Goal: Transaction & Acquisition: Book appointment/travel/reservation

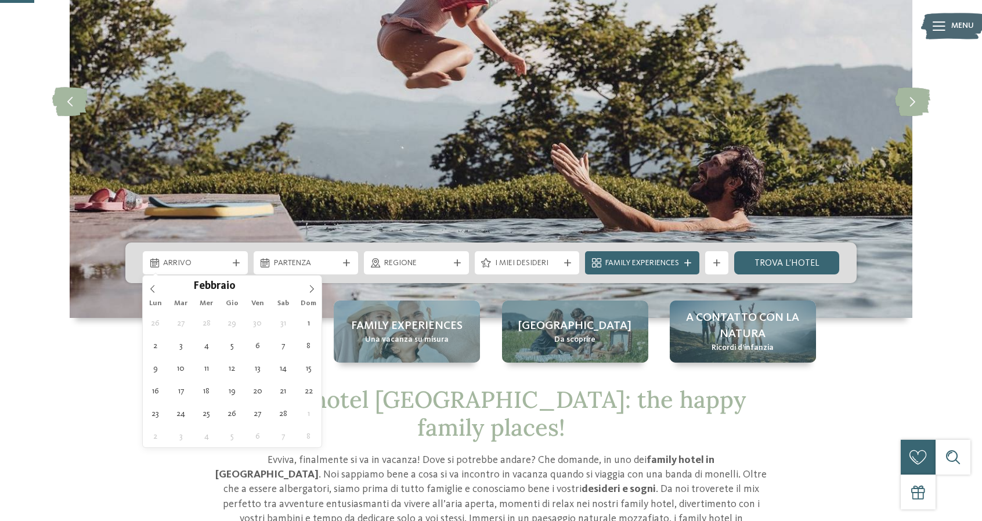
click at [313, 288] on icon at bounding box center [312, 289] width 4 height 8
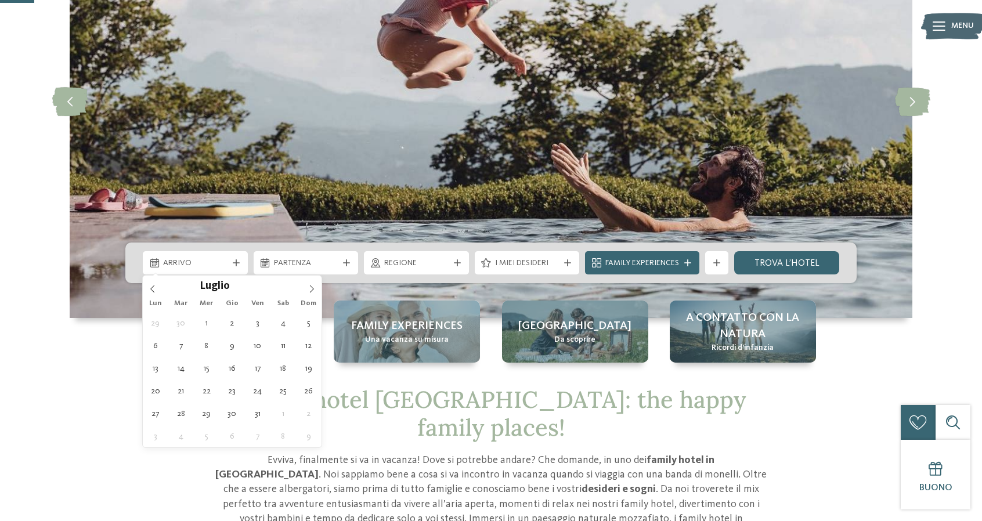
click at [313, 288] on icon at bounding box center [312, 289] width 4 height 8
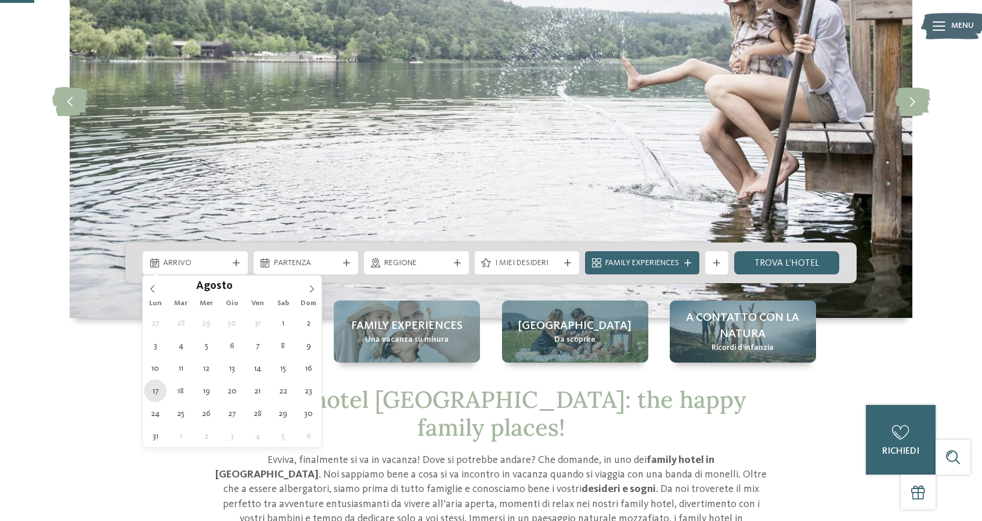
type div "[DATE]"
type input "****"
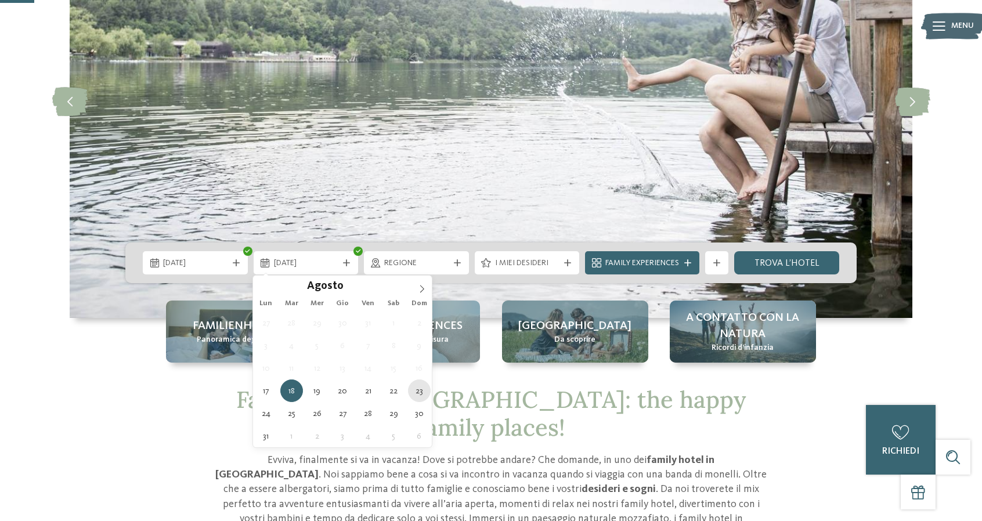
type div "[DATE]"
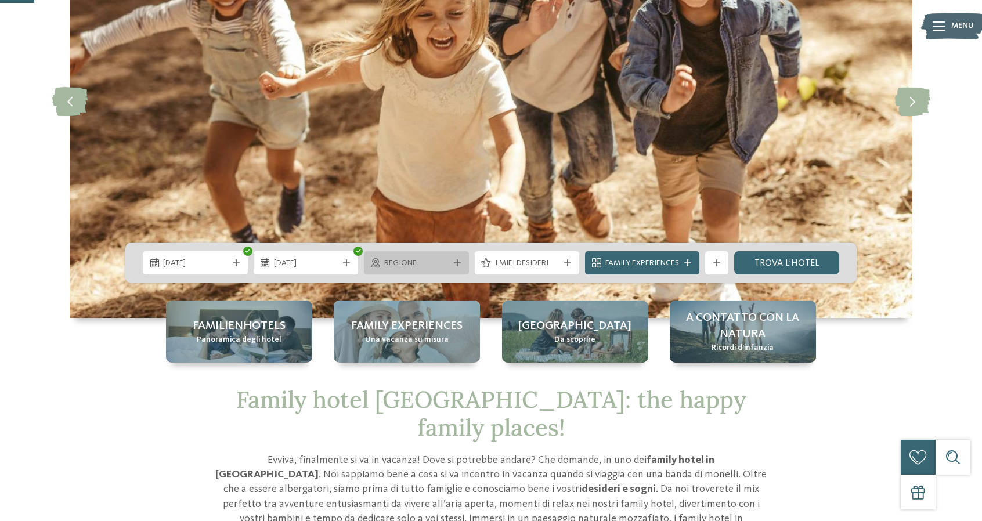
click at [457, 268] on div "Regione" at bounding box center [416, 262] width 105 height 23
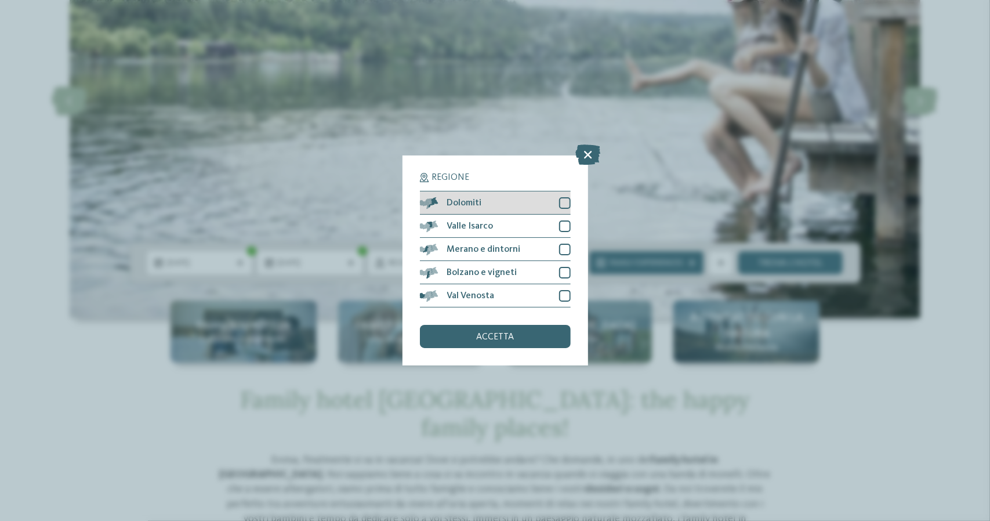
click at [568, 202] on div at bounding box center [565, 203] width 12 height 12
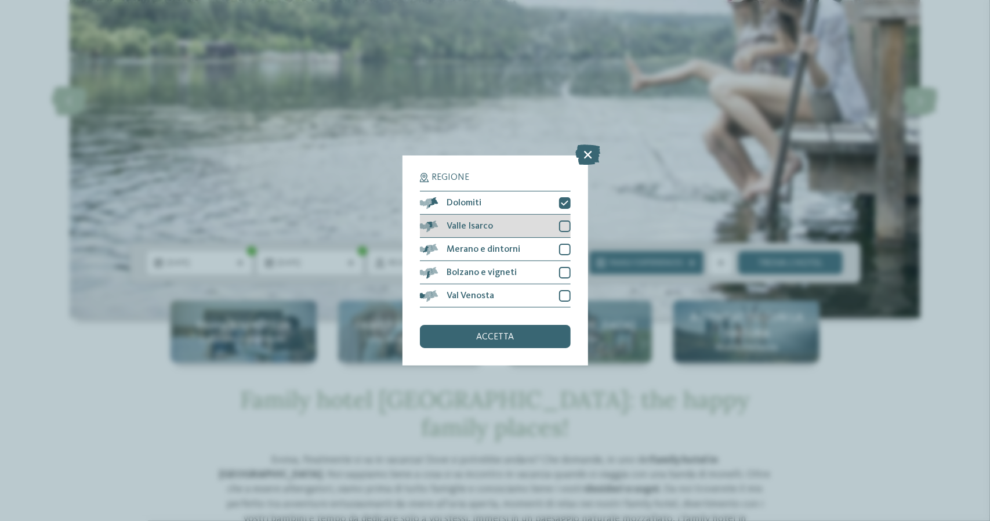
click at [560, 223] on div at bounding box center [565, 226] width 12 height 12
click at [564, 245] on div at bounding box center [565, 250] width 12 height 12
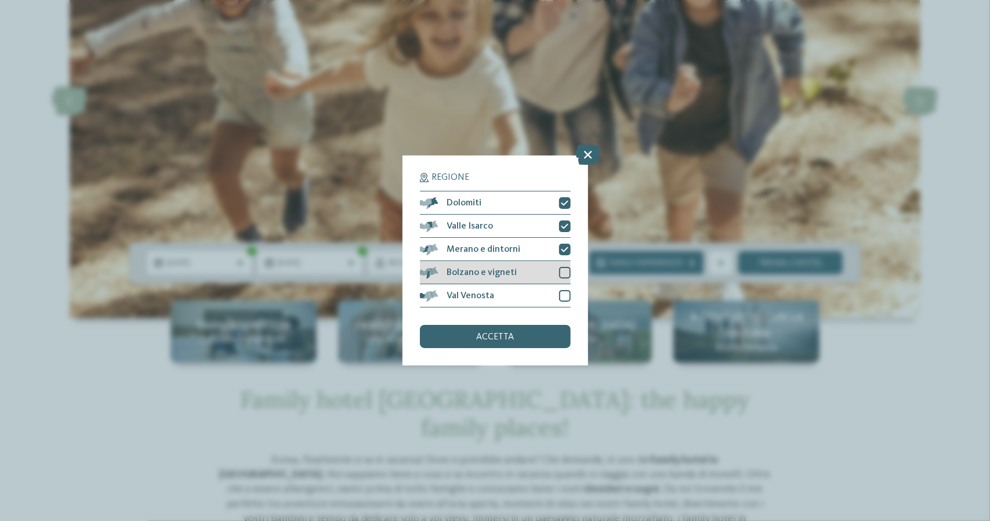
click at [564, 271] on div at bounding box center [565, 273] width 12 height 12
click at [560, 293] on div at bounding box center [565, 296] width 12 height 12
click at [559, 334] on div "accetta" at bounding box center [495, 336] width 151 height 23
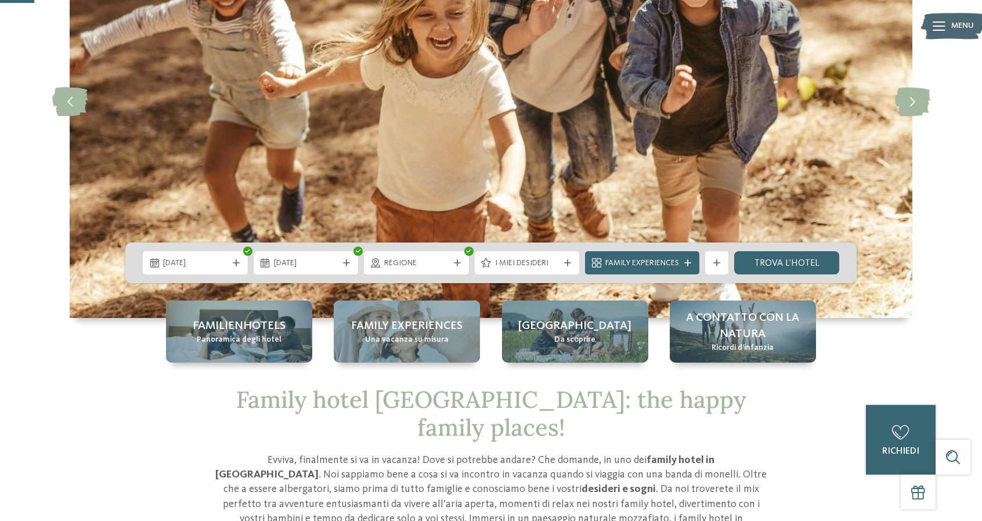
click at [687, 263] on icon at bounding box center [687, 262] width 7 height 7
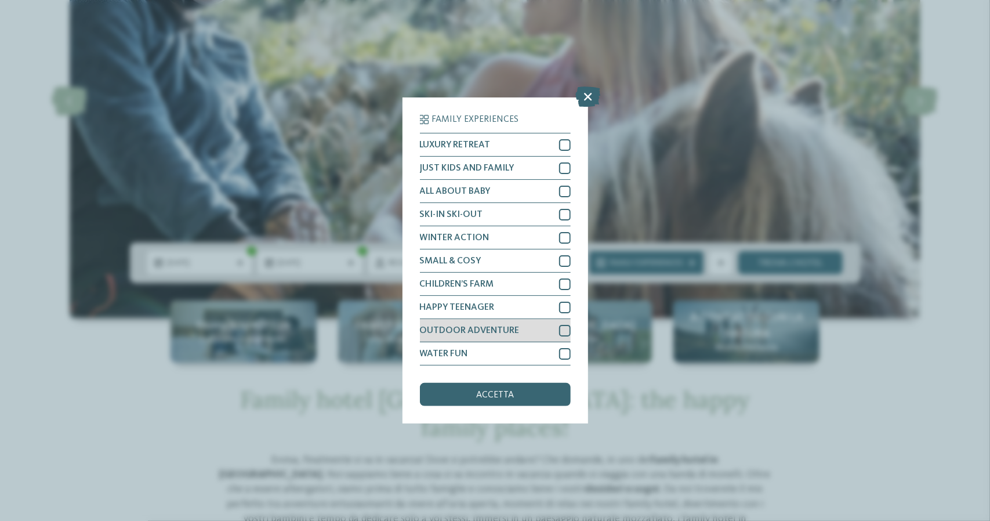
drag, startPoint x: 560, startPoint y: 352, endPoint x: 562, endPoint y: 336, distance: 16.3
click at [560, 353] on div at bounding box center [565, 354] width 12 height 12
click at [563, 329] on div at bounding box center [565, 331] width 12 height 12
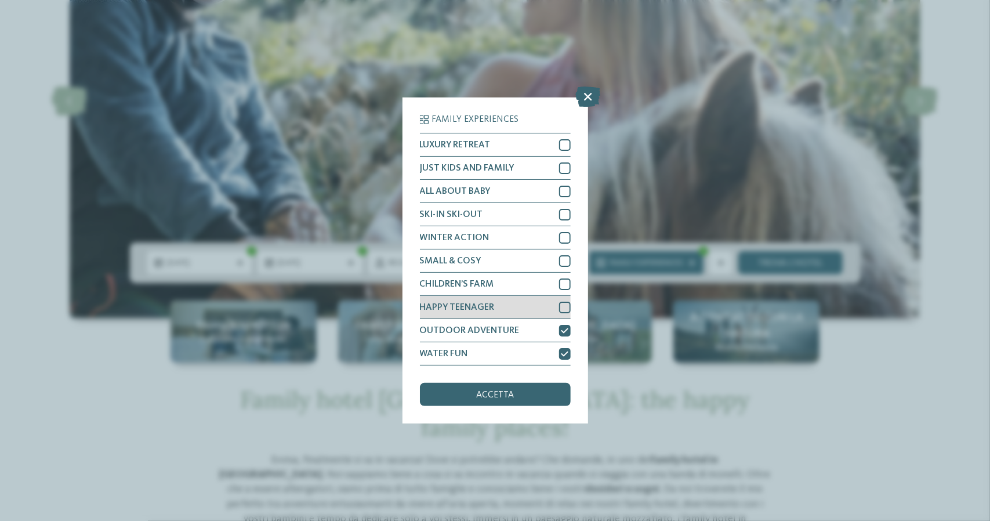
click at [564, 305] on div at bounding box center [565, 308] width 12 height 12
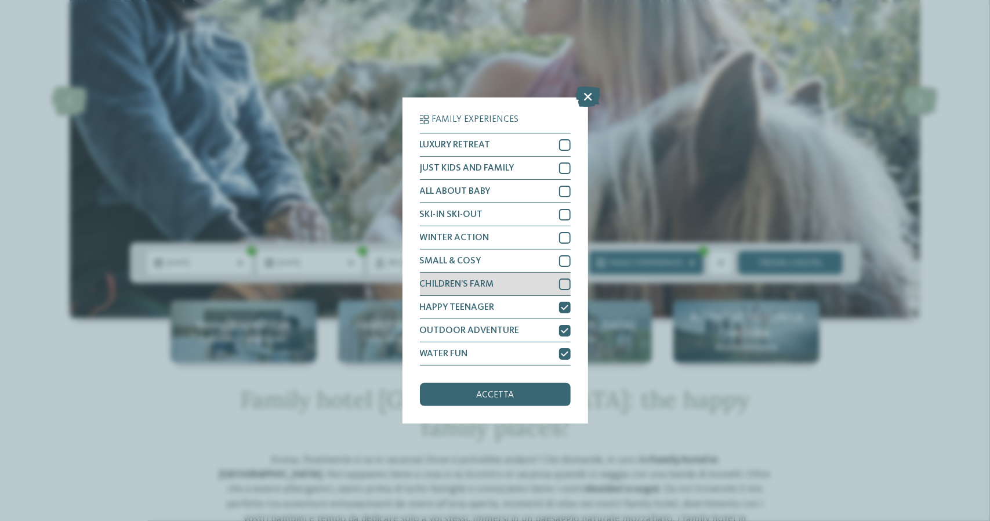
click at [566, 279] on div at bounding box center [565, 284] width 12 height 12
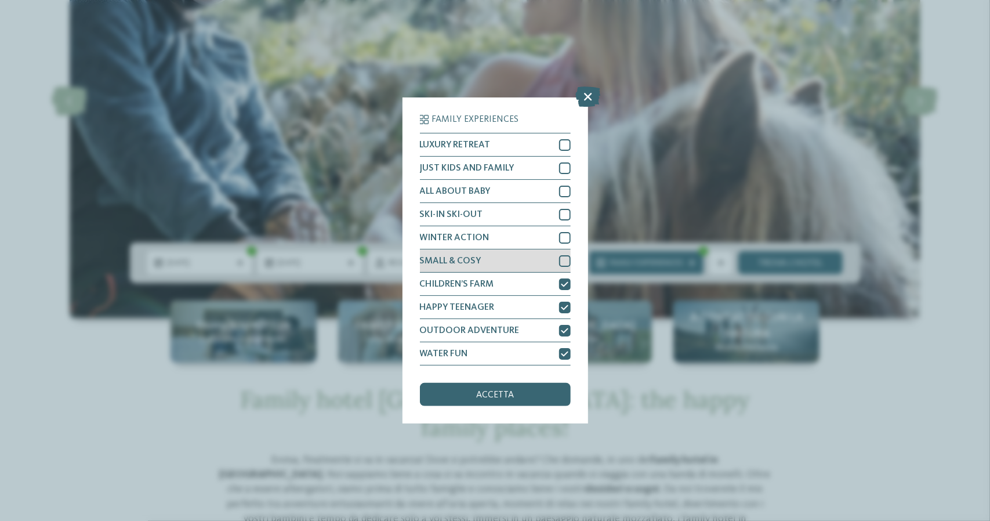
click at [564, 260] on div at bounding box center [565, 261] width 12 height 12
click at [564, 227] on div "LUXURY RETREAT JUST KIDS AND FAMILY ALL ABOUT BABY" at bounding box center [495, 249] width 151 height 233
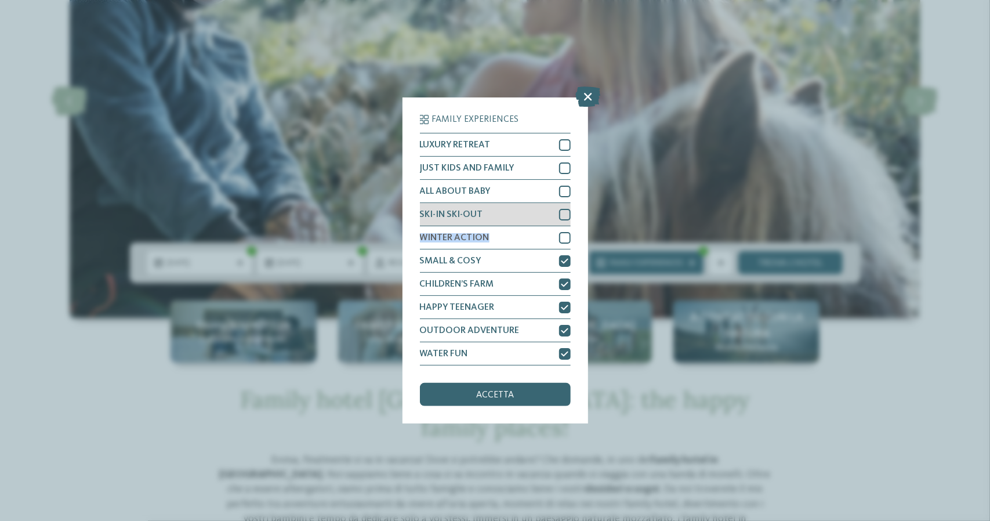
click at [564, 216] on div at bounding box center [565, 215] width 12 height 12
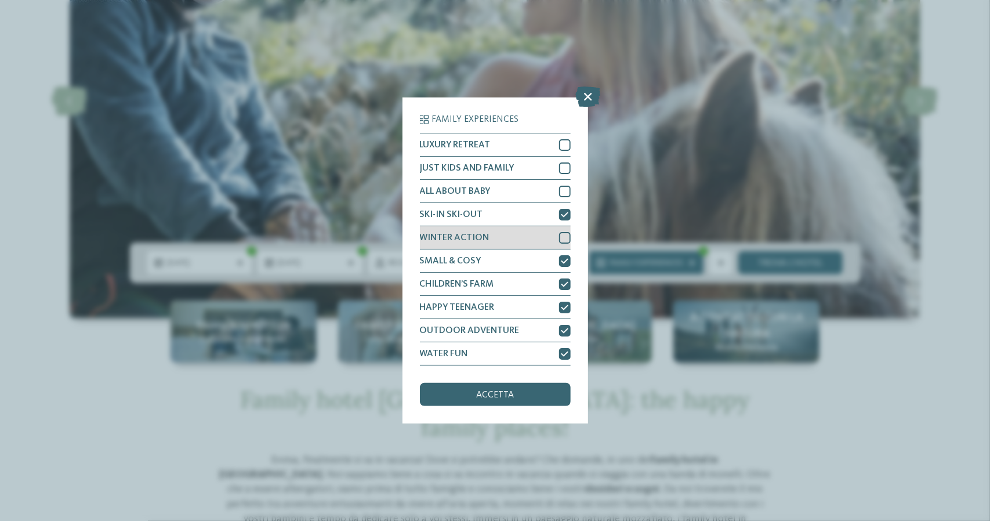
click at [564, 242] on div at bounding box center [565, 238] width 12 height 12
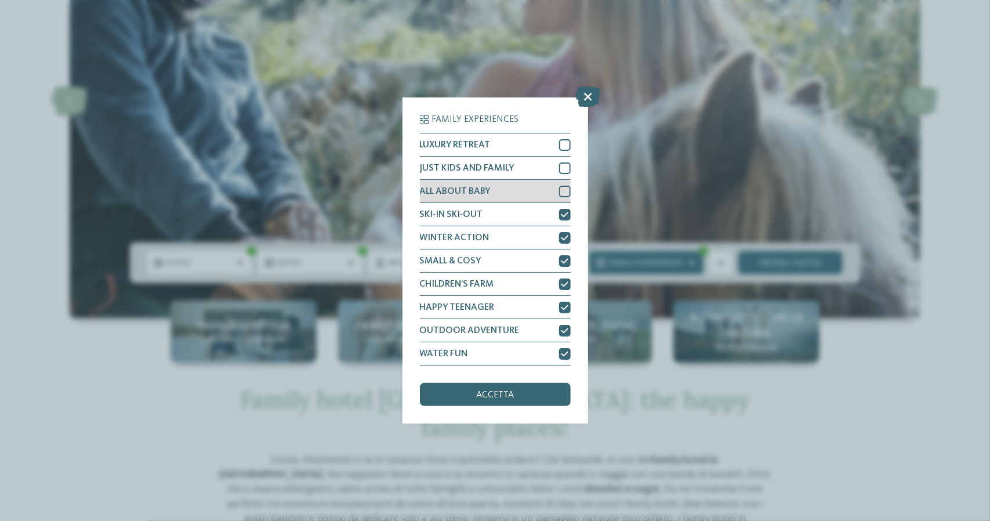
click at [564, 201] on div "ALL ABOUT BABY" at bounding box center [495, 191] width 151 height 23
click at [564, 173] on div "JUST KIDS AND FAMILY" at bounding box center [495, 168] width 151 height 23
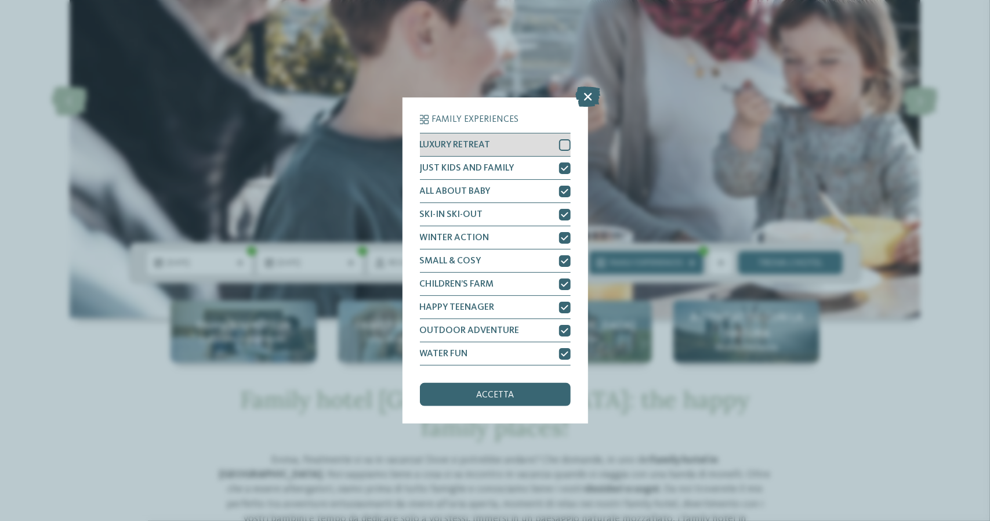
click at [564, 147] on div at bounding box center [565, 145] width 12 height 12
click at [556, 386] on div "accetta" at bounding box center [495, 394] width 151 height 23
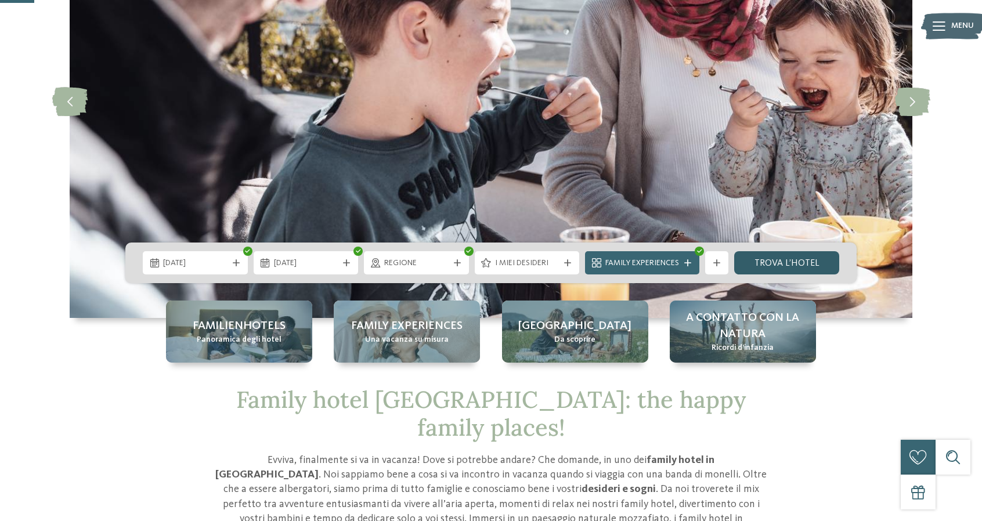
click at [765, 265] on link "trova l’hotel" at bounding box center [786, 262] width 105 height 23
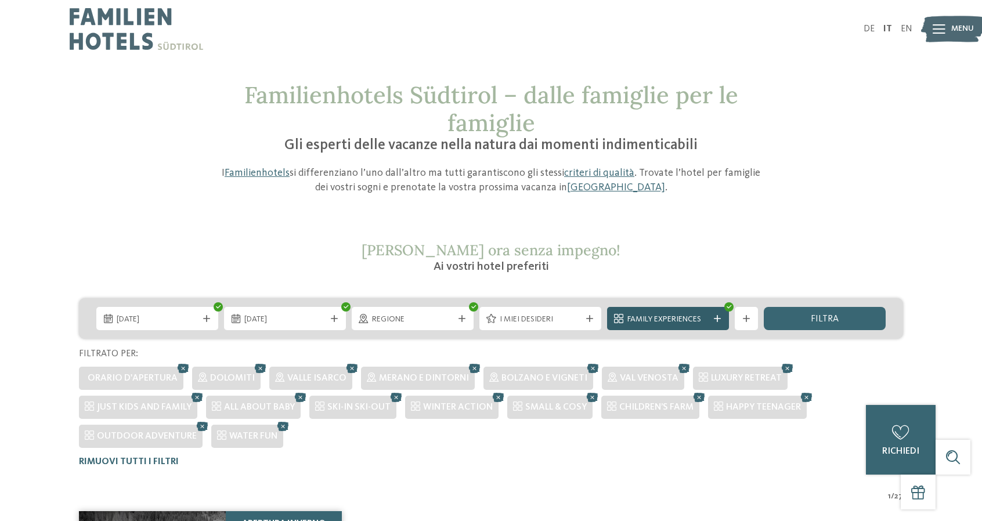
click at [704, 317] on span "Family Experiences" at bounding box center [667, 320] width 81 height 12
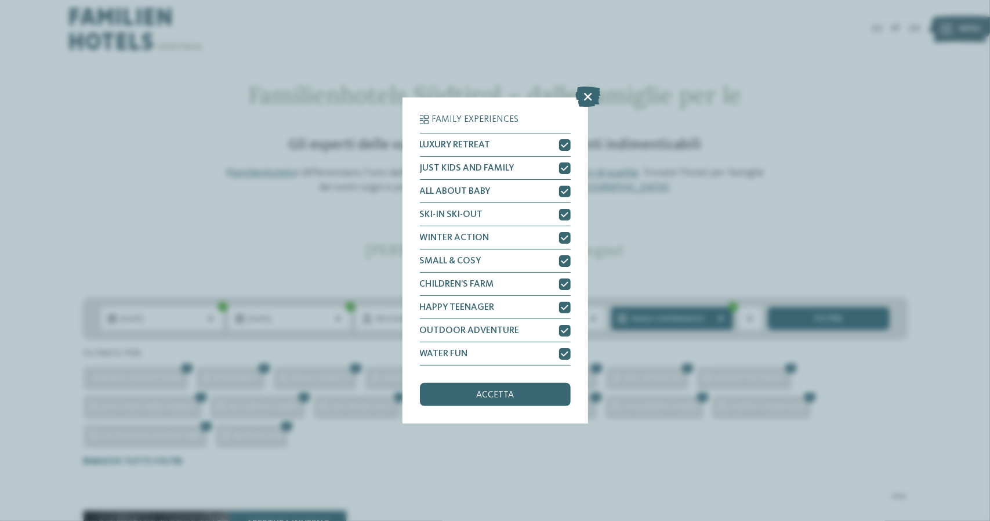
drag, startPoint x: 594, startPoint y: 89, endPoint x: 588, endPoint y: 100, distance: 12.7
click at [593, 89] on icon at bounding box center [587, 97] width 25 height 20
